Goal: Check status

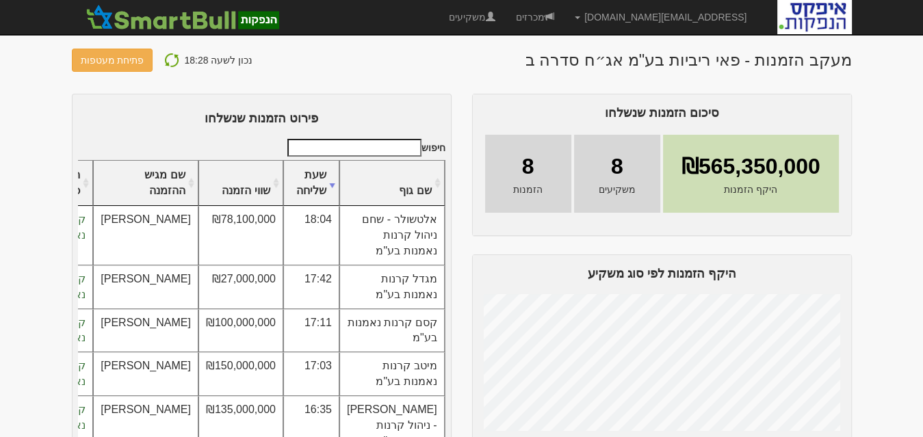
click at [166, 61] on img at bounding box center [172, 60] width 16 height 16
click at [162, 60] on img at bounding box center [164, 60] width 16 height 16
click at [166, 63] on img at bounding box center [164, 60] width 16 height 16
click at [118, 60] on link "ניתוח ביקושים" at bounding box center [109, 60] width 74 height 23
